Goal: Check status: Check status

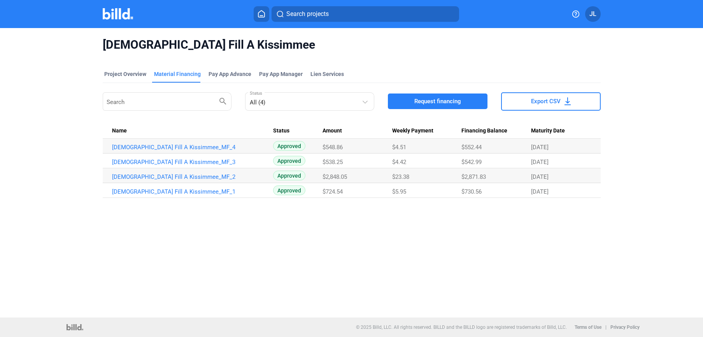
click at [110, 15] on img at bounding box center [118, 13] width 31 height 11
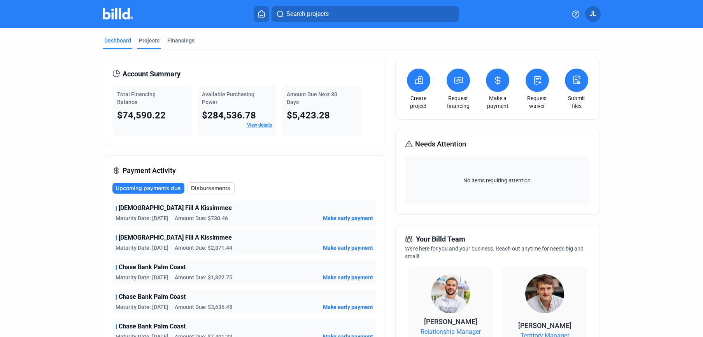
click at [147, 43] on div "Projects" at bounding box center [149, 41] width 21 height 8
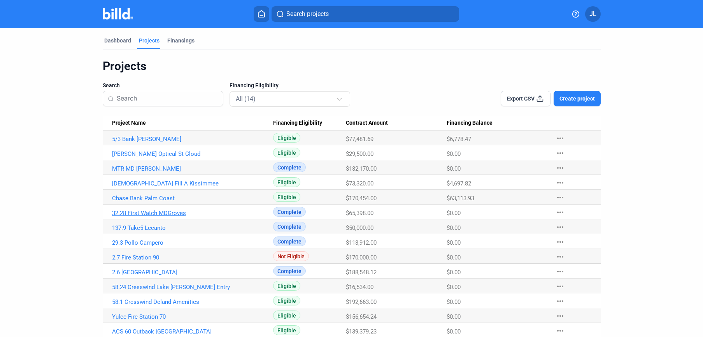
click at [137, 213] on link "32.28 First Watch MDGroves" at bounding box center [192, 212] width 161 height 7
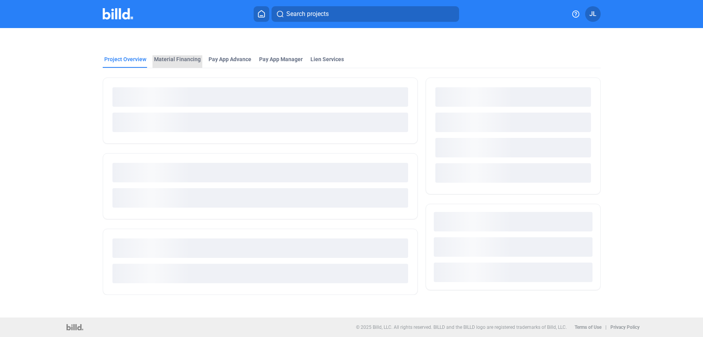
drag, startPoint x: 187, startPoint y: 61, endPoint x: 371, endPoint y: 71, distance: 183.9
click at [187, 61] on div "Material Financing" at bounding box center [177, 59] width 47 height 8
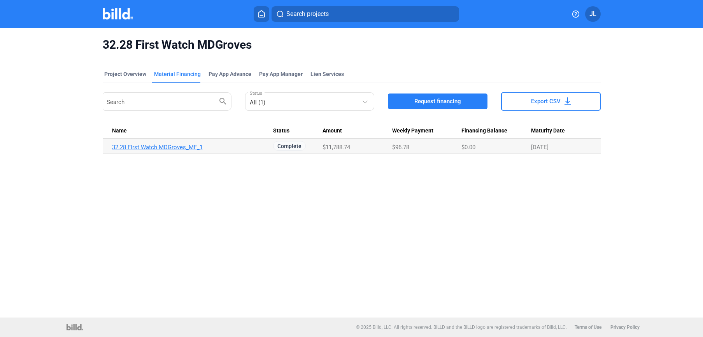
click at [190, 144] on link "32.28 First Watch MDGroves_MF_1" at bounding box center [192, 147] width 161 height 7
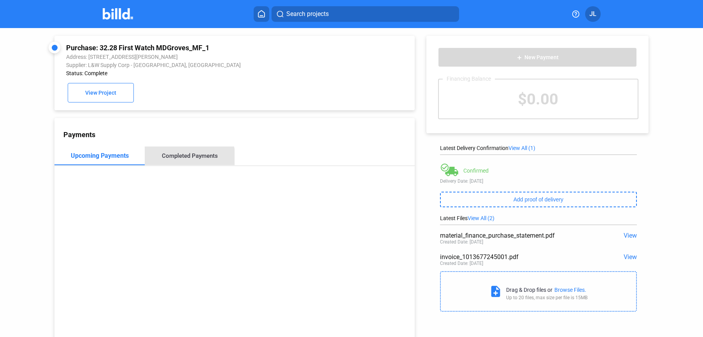
drag, startPoint x: 183, startPoint y: 158, endPoint x: 211, endPoint y: 160, distance: 27.7
click at [183, 158] on div "Completed Payments" at bounding box center [190, 155] width 56 height 7
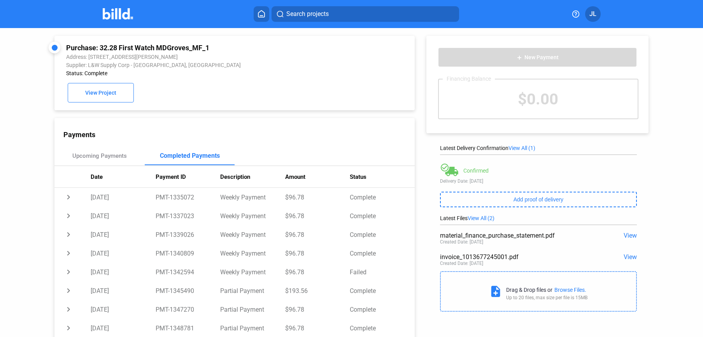
drag, startPoint x: 111, startPoint y: 12, endPoint x: 148, endPoint y: 25, distance: 39.3
click at [111, 12] on img at bounding box center [118, 13] width 31 height 11
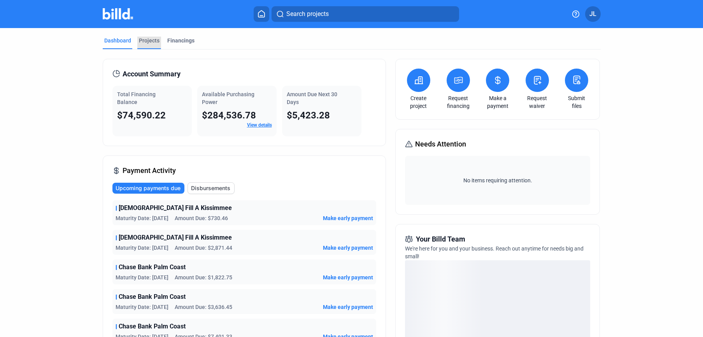
click at [154, 44] on div "Projects" at bounding box center [149, 43] width 24 height 12
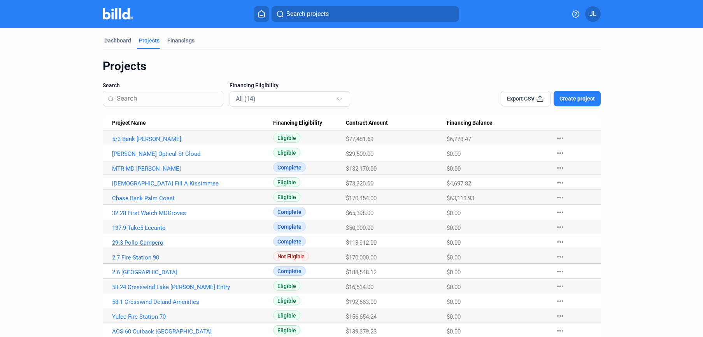
click at [154, 242] on link "29.3 Pollo Campero" at bounding box center [192, 242] width 161 height 7
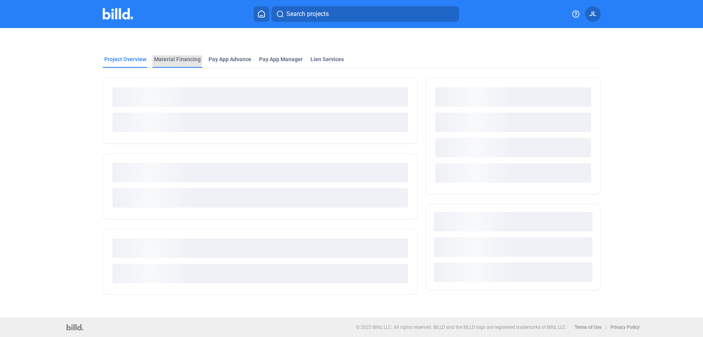
click at [170, 58] on div "Material Financing" at bounding box center [177, 59] width 47 height 8
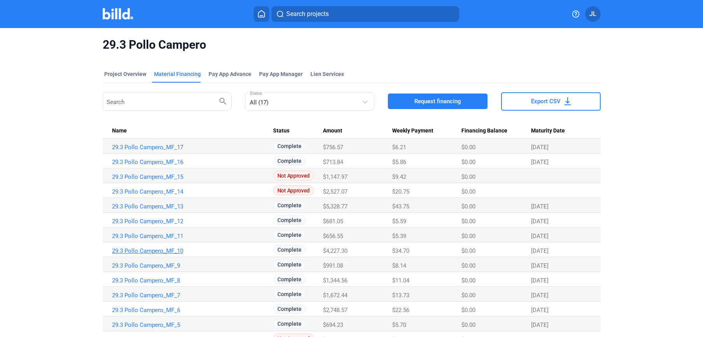
click at [150, 251] on link "29.3 Pollo Campero_MF_10" at bounding box center [192, 250] width 161 height 7
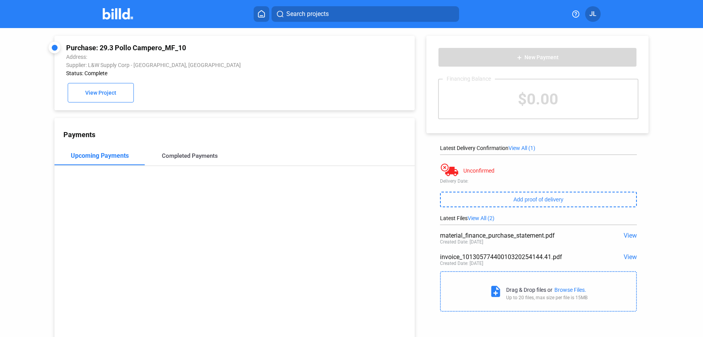
click at [188, 154] on div "Completed Payments" at bounding box center [190, 155] width 56 height 7
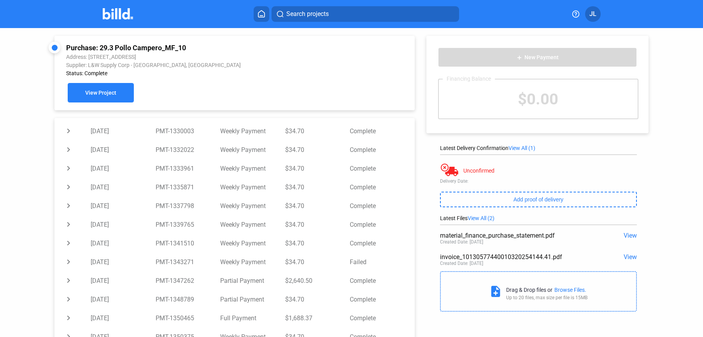
click at [97, 90] on span "View Project" at bounding box center [100, 93] width 31 height 6
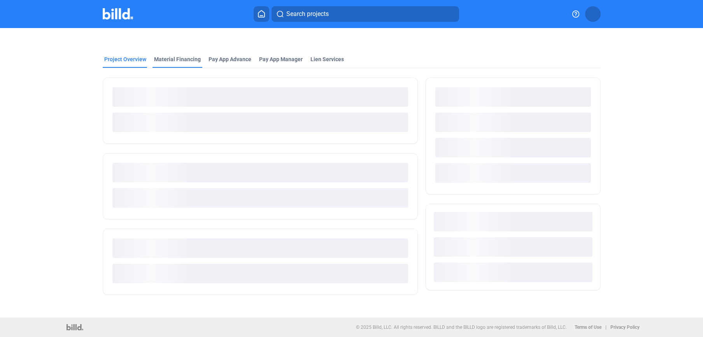
click at [161, 59] on div "Material Financing" at bounding box center [177, 59] width 47 height 8
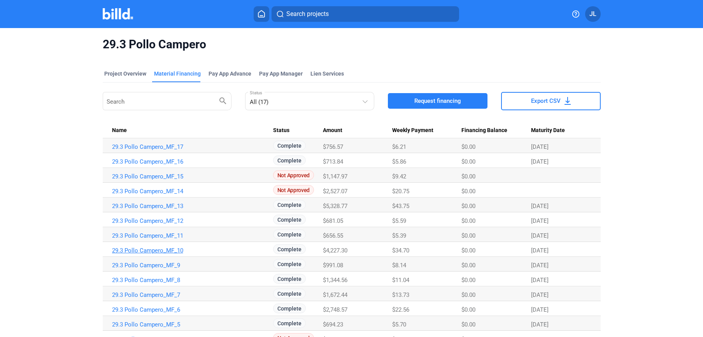
scroll to position [1, 0]
click at [154, 249] on link "29.3 Pollo Campero_MF_10" at bounding box center [192, 249] width 161 height 7
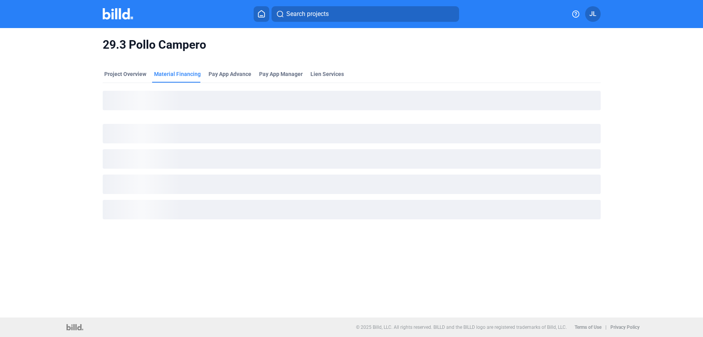
scroll to position [0, 0]
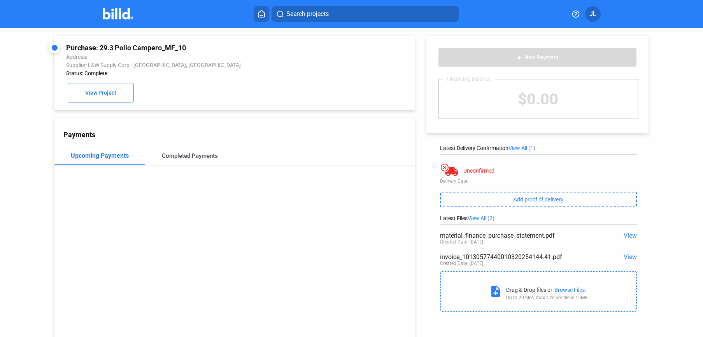
click at [168, 153] on div "Completed Payments" at bounding box center [190, 155] width 56 height 7
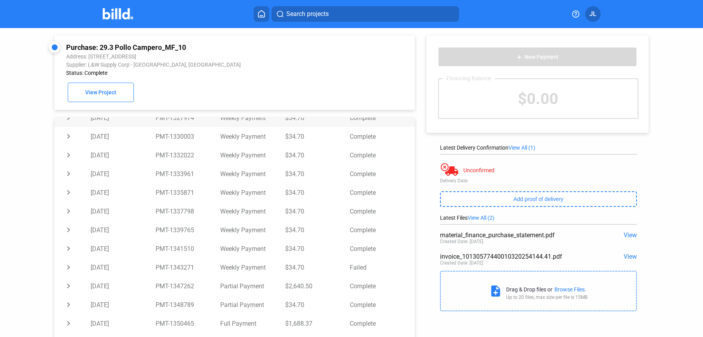
scroll to position [160, 0]
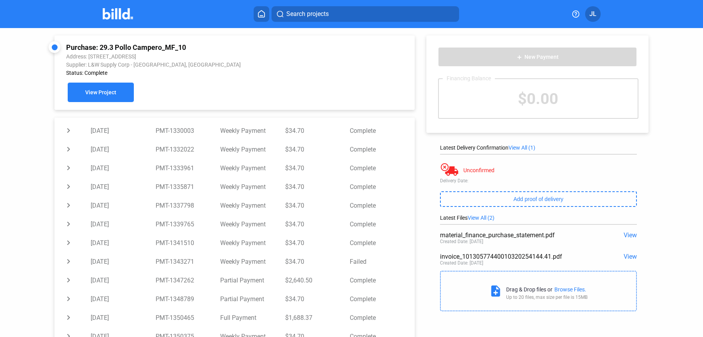
click at [116, 91] on button "View Project" at bounding box center [101, 91] width 66 height 19
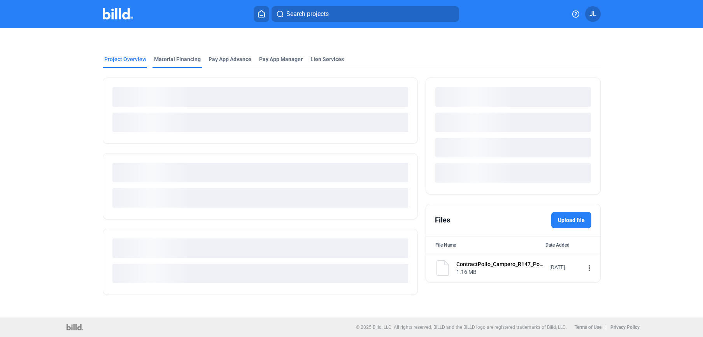
click at [175, 63] on mat-tab-group "Project Overview Material Financing Pay App Advance Pay App Manager Lien Servic…" at bounding box center [352, 171] width 498 height 248
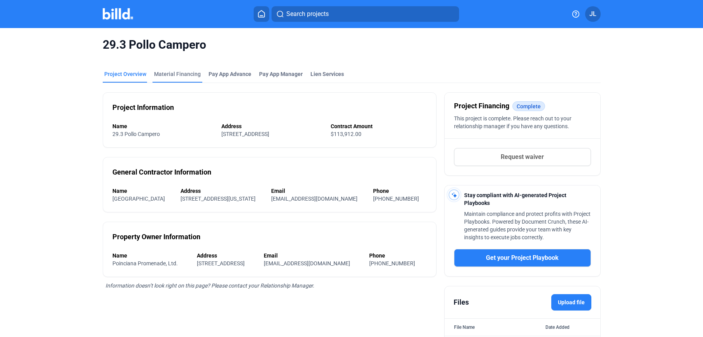
click at [167, 73] on div "Material Financing" at bounding box center [177, 74] width 47 height 8
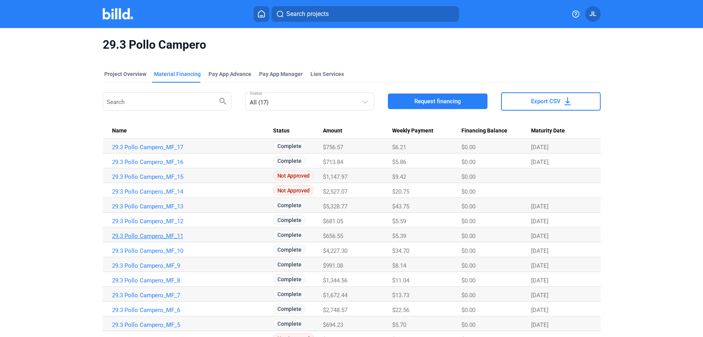
click at [158, 235] on link "29.3 Pollo Campero_MF_11" at bounding box center [192, 235] width 161 height 7
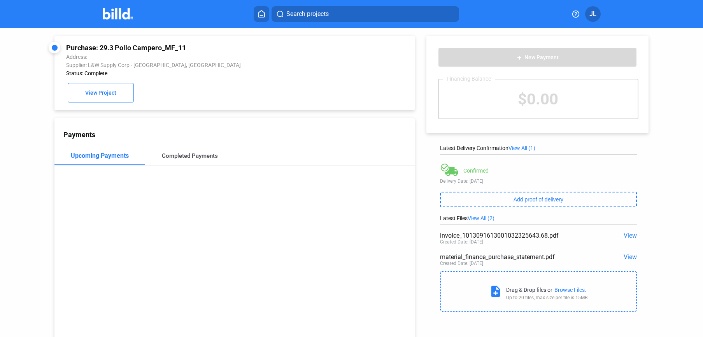
click at [208, 156] on div "Completed Payments" at bounding box center [190, 155] width 56 height 7
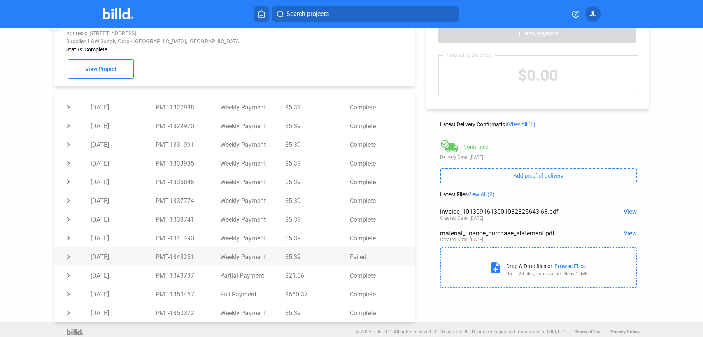
scroll to position [28, 0]
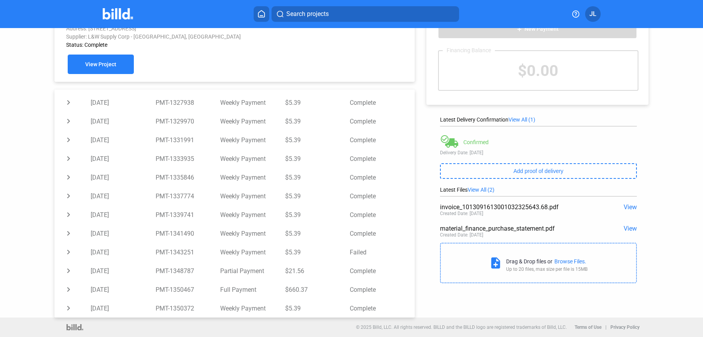
click at [92, 68] on button "View Project" at bounding box center [101, 63] width 66 height 19
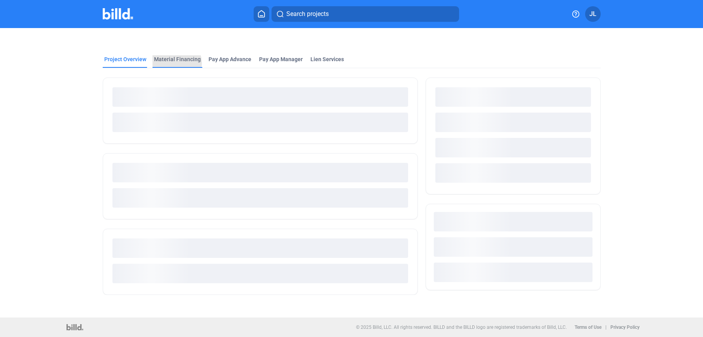
click at [175, 63] on div "Material Financing" at bounding box center [178, 61] width 50 height 12
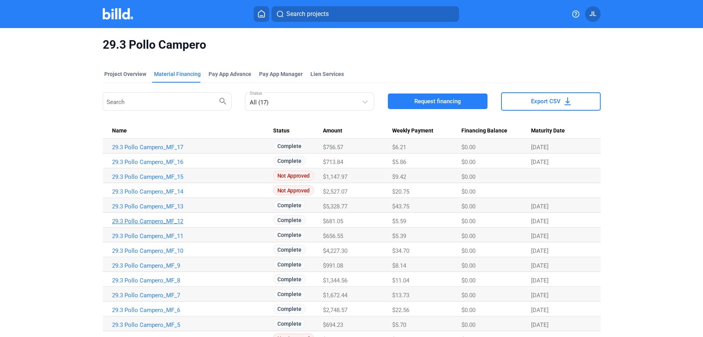
click at [166, 219] on link "29.3 Pollo Campero_MF_12" at bounding box center [192, 221] width 161 height 7
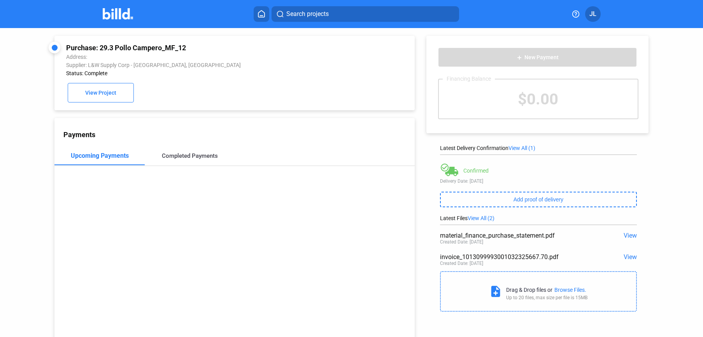
click at [204, 157] on div "Completed Payments" at bounding box center [190, 155] width 56 height 7
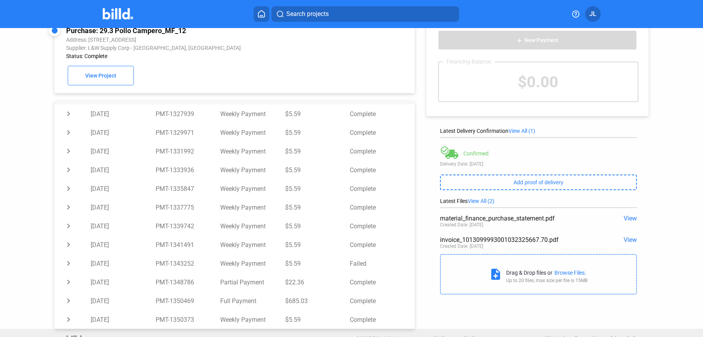
scroll to position [28, 0]
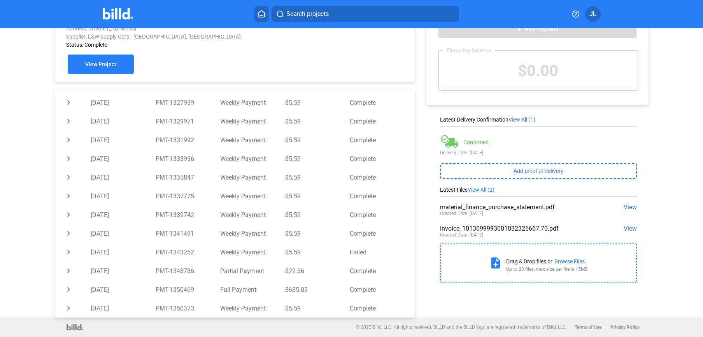
click at [98, 61] on span "View Project" at bounding box center [100, 64] width 31 height 6
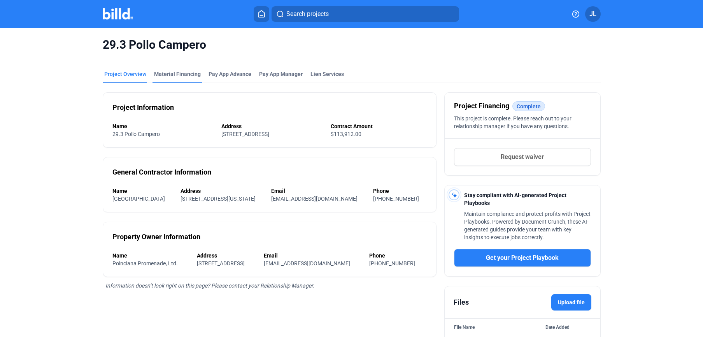
click at [165, 71] on div "Material Financing" at bounding box center [177, 74] width 47 height 8
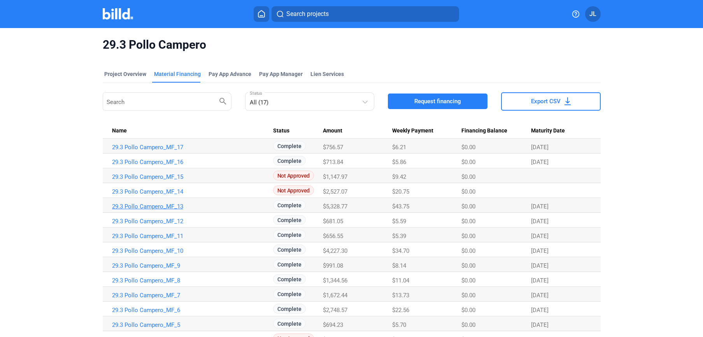
click at [162, 208] on link "29.3 Pollo Campero_MF_13" at bounding box center [192, 206] width 161 height 7
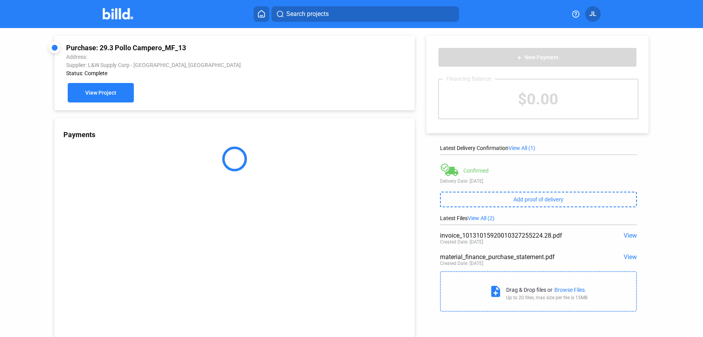
click at [110, 95] on span "View Project" at bounding box center [100, 93] width 31 height 6
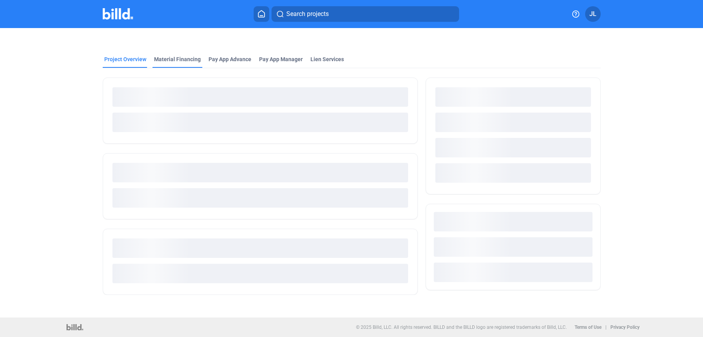
click at [167, 47] on div at bounding box center [352, 37] width 498 height 19
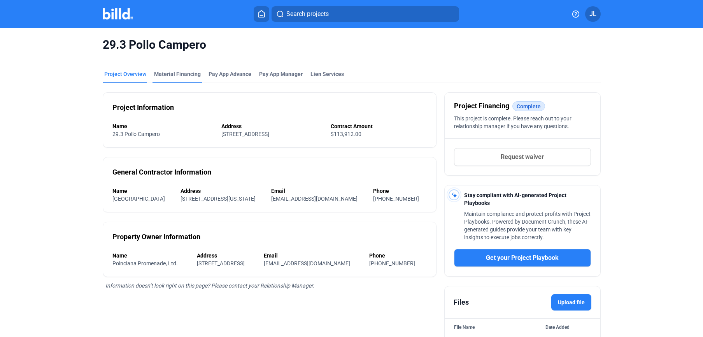
click at [170, 72] on div "Material Financing" at bounding box center [177, 74] width 47 height 8
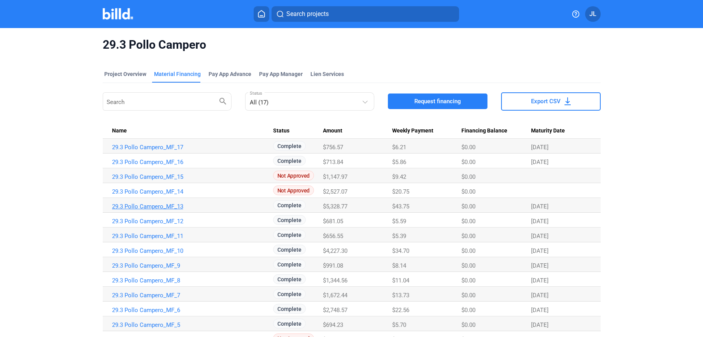
click at [152, 206] on link "29.3 Pollo Campero_MF_13" at bounding box center [192, 206] width 161 height 7
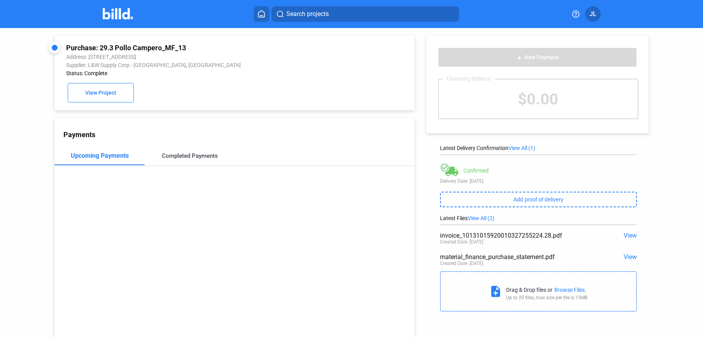
click at [177, 155] on div "Completed Payments" at bounding box center [190, 155] width 56 height 7
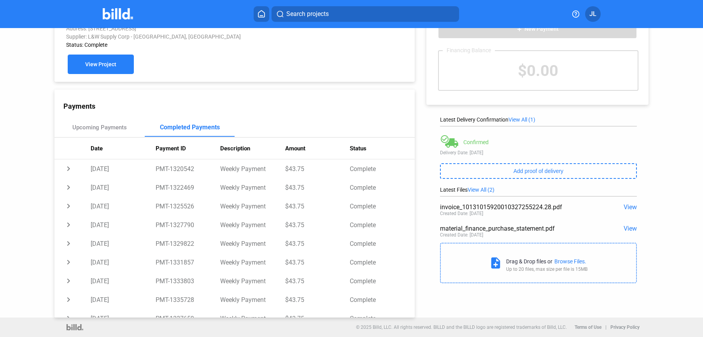
click at [103, 67] on span "View Project" at bounding box center [100, 64] width 31 height 6
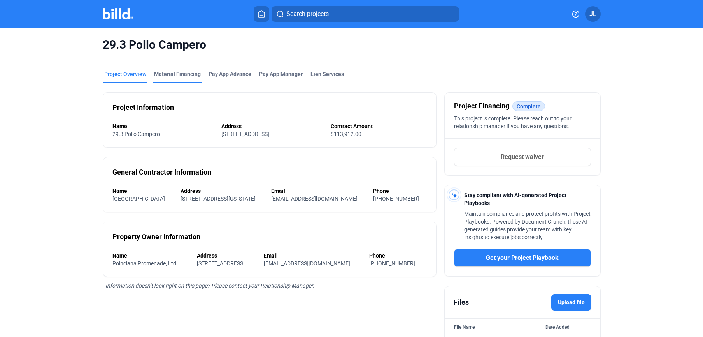
click at [168, 75] on div "Material Financing" at bounding box center [177, 74] width 47 height 8
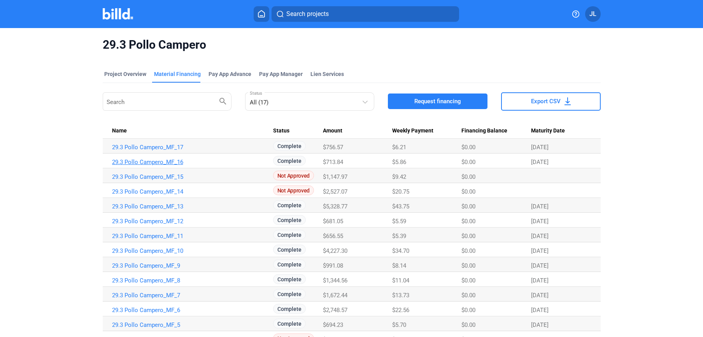
click at [168, 164] on link "29.3 Pollo Campero_MF_16" at bounding box center [192, 161] width 161 height 7
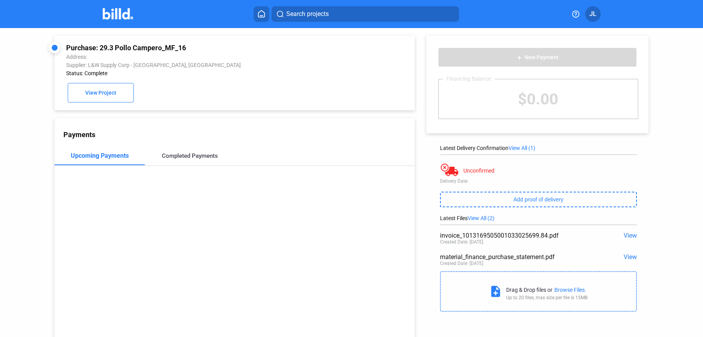
click at [203, 160] on div "Completed Payments" at bounding box center [190, 155] width 90 height 19
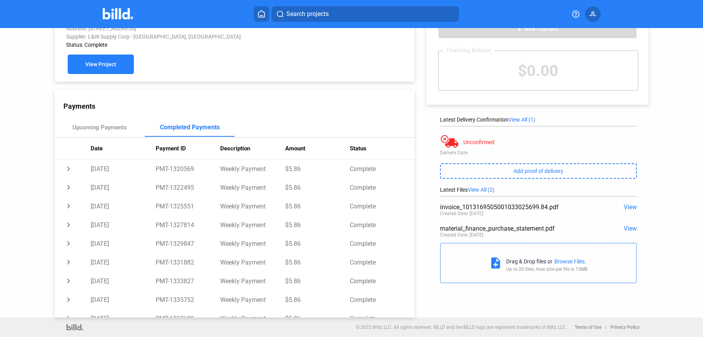
click at [98, 61] on span "View Project" at bounding box center [100, 64] width 31 height 6
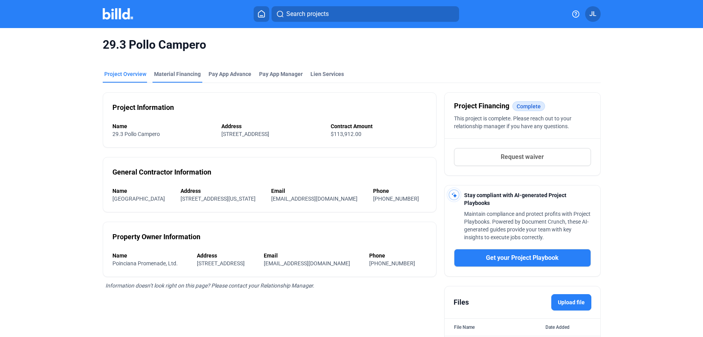
click at [183, 71] on div "Material Financing" at bounding box center [177, 74] width 47 height 8
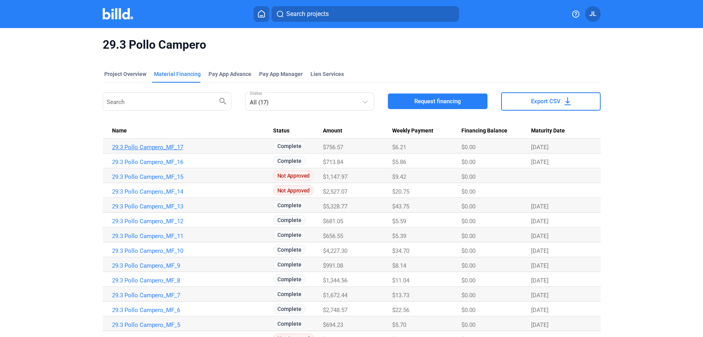
click at [153, 148] on link "29.3 Pollo Campero_MF_17" at bounding box center [192, 147] width 161 height 7
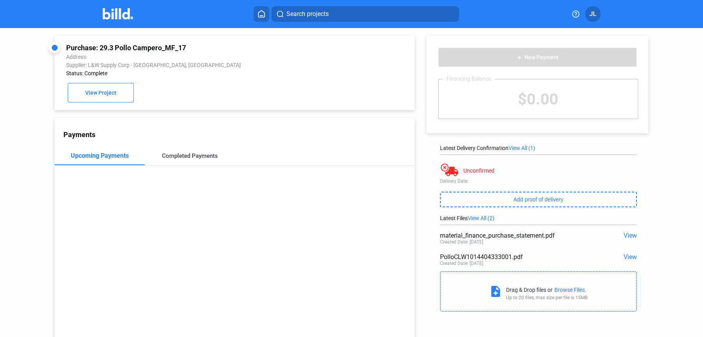
click at [188, 156] on div "Completed Payments" at bounding box center [190, 155] width 56 height 7
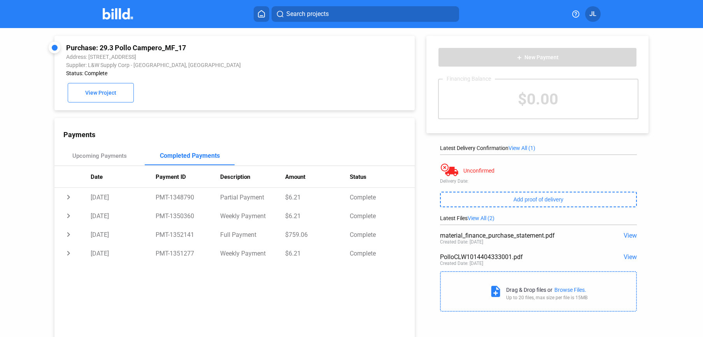
click at [113, 16] on img at bounding box center [118, 13] width 31 height 11
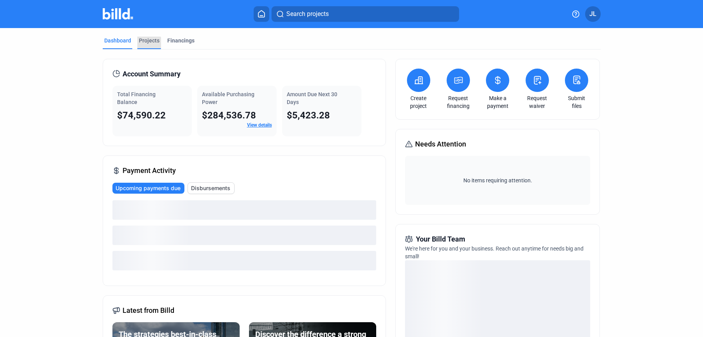
click at [144, 44] on div "Projects" at bounding box center [149, 41] width 21 height 8
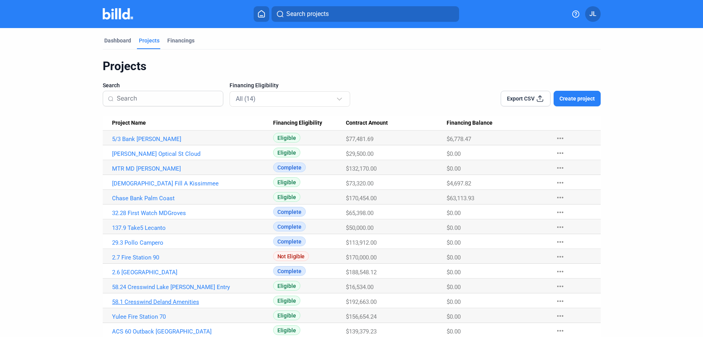
click at [179, 299] on link "58.1 Cresswind Deland Amenities" at bounding box center [192, 301] width 161 height 7
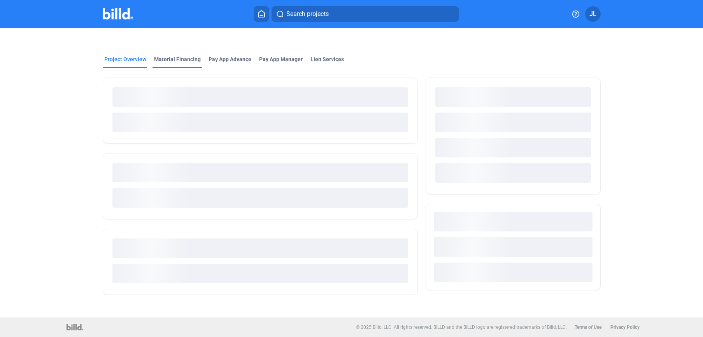
click at [168, 62] on div "Material Financing" at bounding box center [177, 59] width 47 height 8
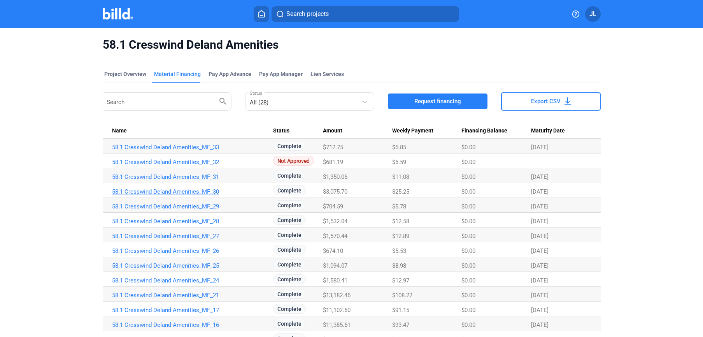
click at [171, 190] on link "58.1 Cresswind Deland Amenities_MF_30" at bounding box center [192, 191] width 161 height 7
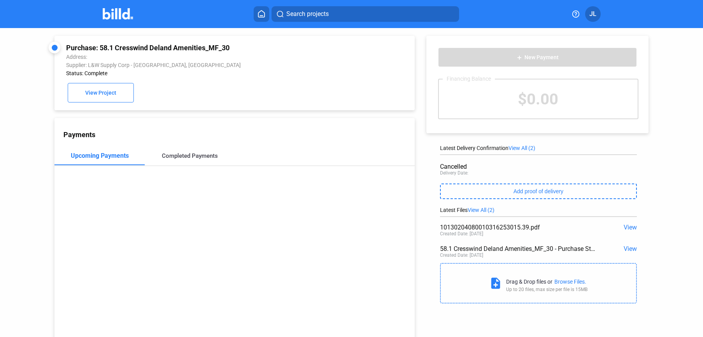
click at [194, 156] on div "Completed Payments" at bounding box center [190, 155] width 56 height 7
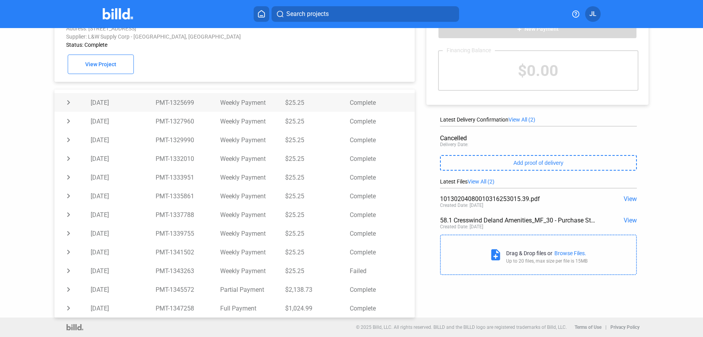
scroll to position [116, 0]
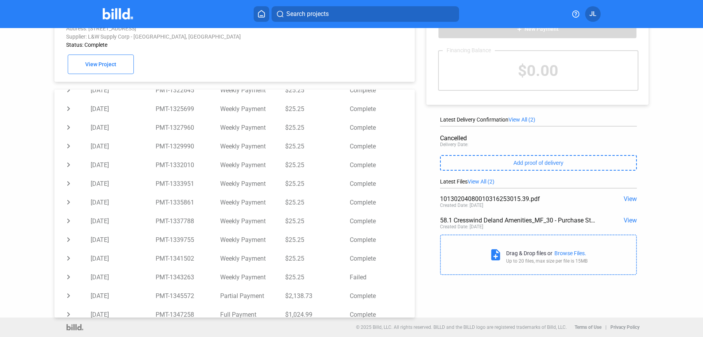
click at [120, 21] on mat-toolbar "Search projects JL" at bounding box center [351, 14] width 703 height 28
click at [122, 16] on img at bounding box center [118, 13] width 31 height 11
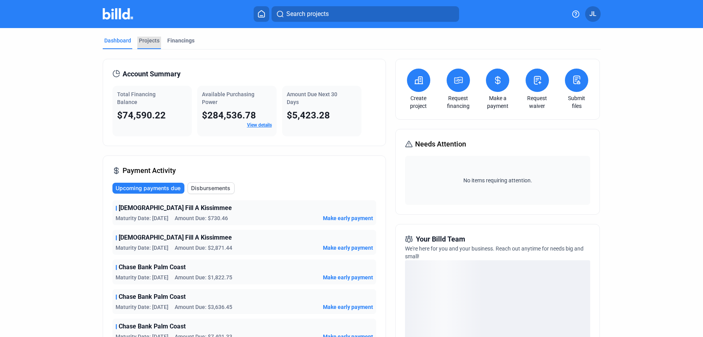
click at [153, 42] on div "Projects" at bounding box center [149, 41] width 21 height 8
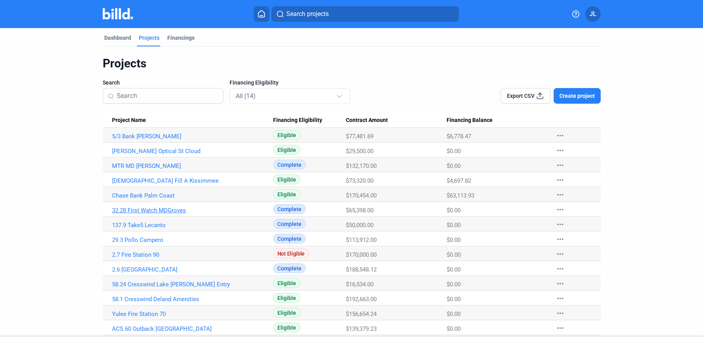
click at [151, 215] on Name "32.28 First Watch MDGroves" at bounding box center [188, 209] width 170 height 15
click at [150, 210] on link "32.28 First Watch MDGroves" at bounding box center [192, 210] width 161 height 7
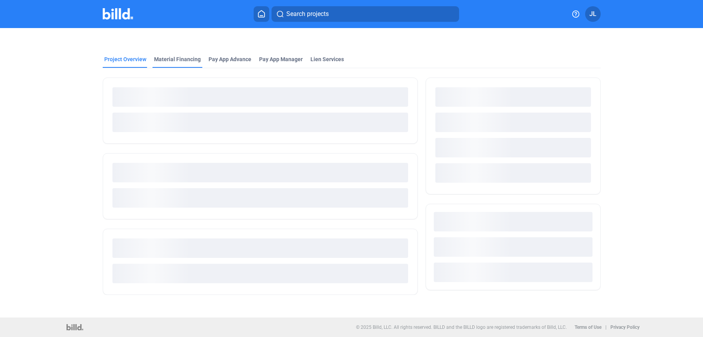
click at [177, 62] on div "Material Financing" at bounding box center [177, 59] width 47 height 8
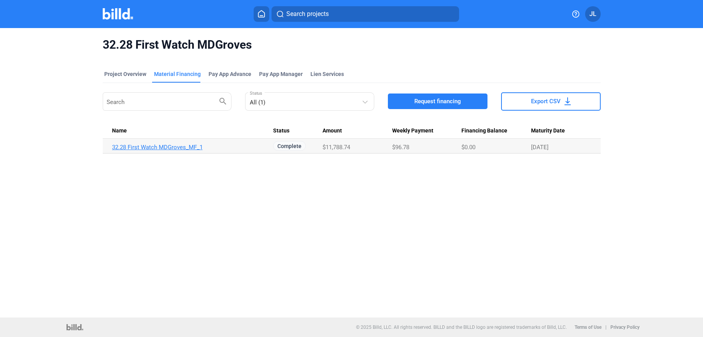
click at [150, 146] on link "32.28 First Watch MDGroves_MF_1" at bounding box center [192, 147] width 161 height 7
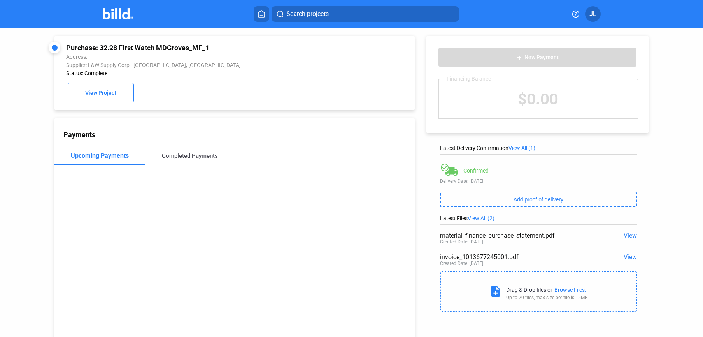
click at [183, 158] on div "Completed Payments" at bounding box center [190, 155] width 56 height 7
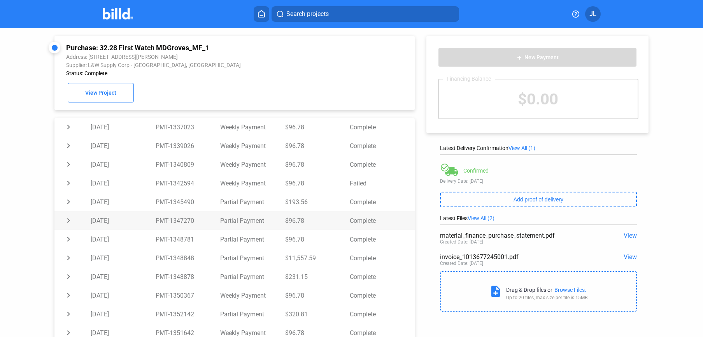
scroll to position [103, 0]
